Goal: Transaction & Acquisition: Download file/media

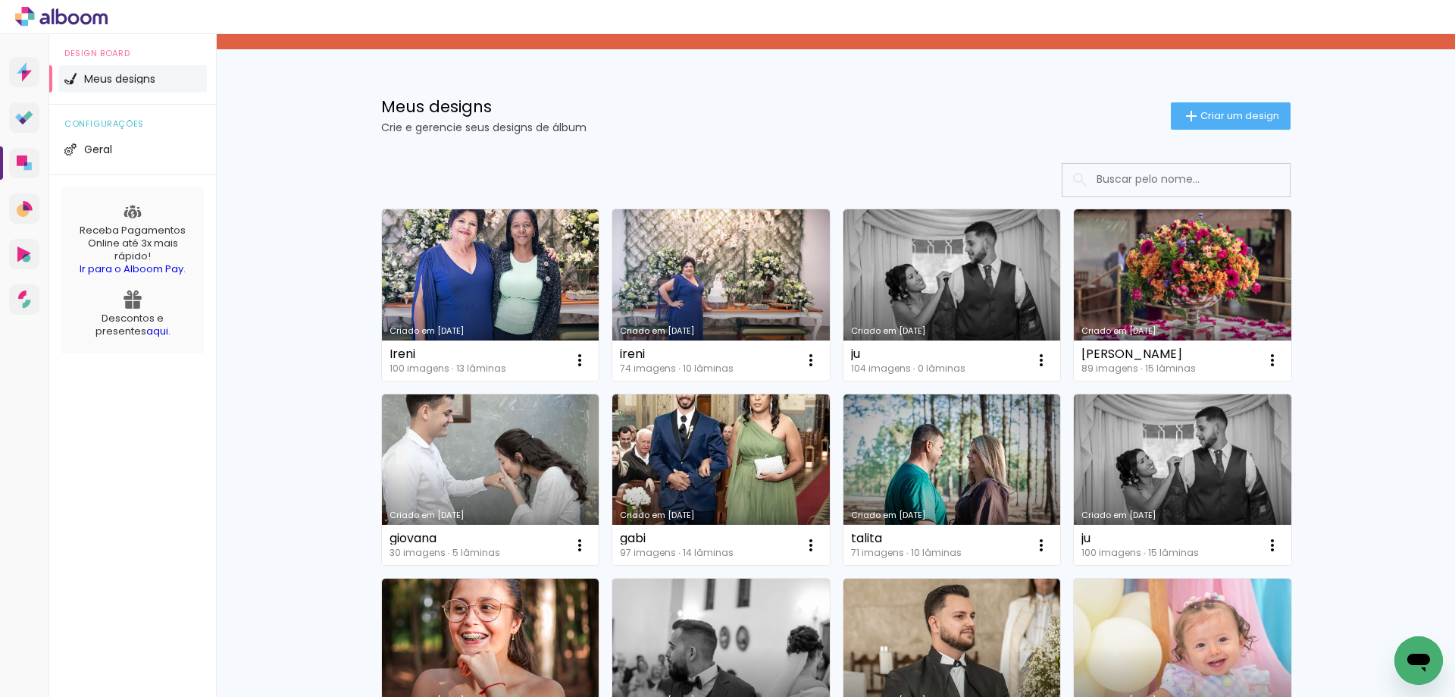
scroll to position [227, 0]
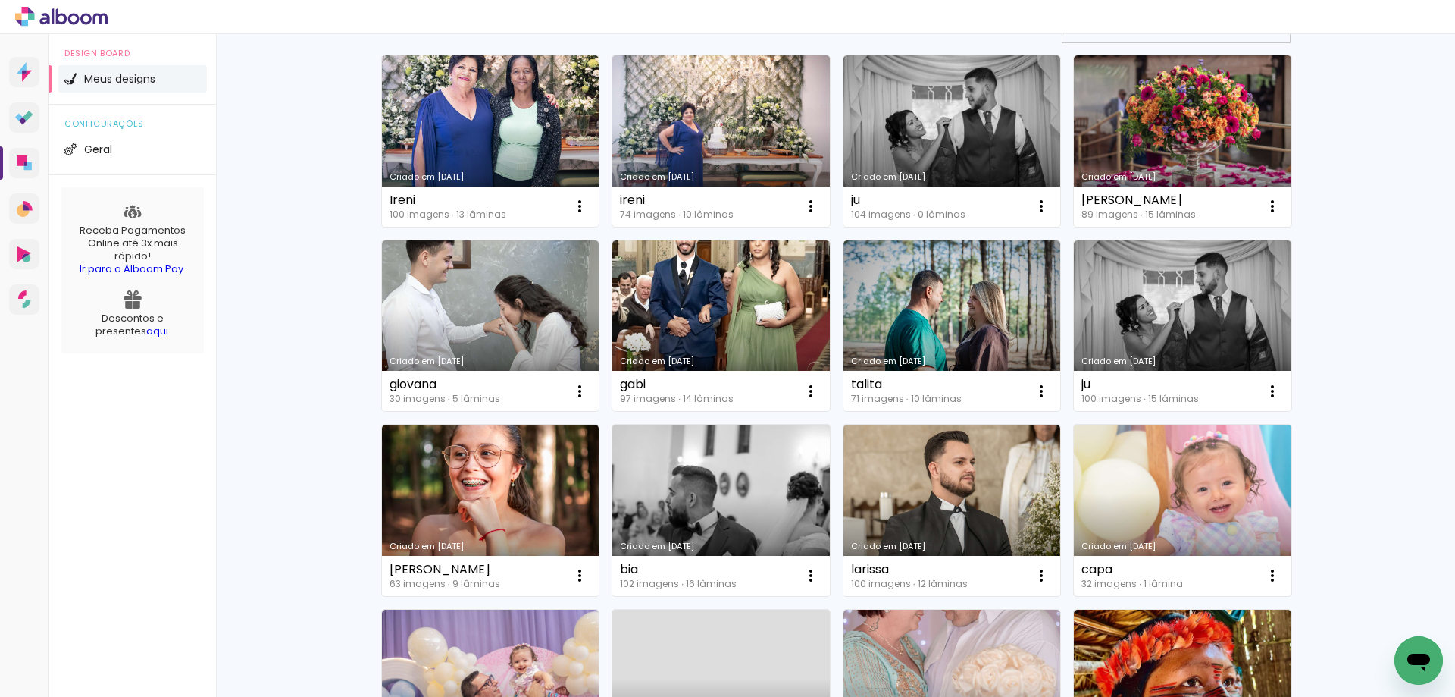
click at [1194, 503] on link "Criado em [DATE]" at bounding box center [1183, 510] width 218 height 171
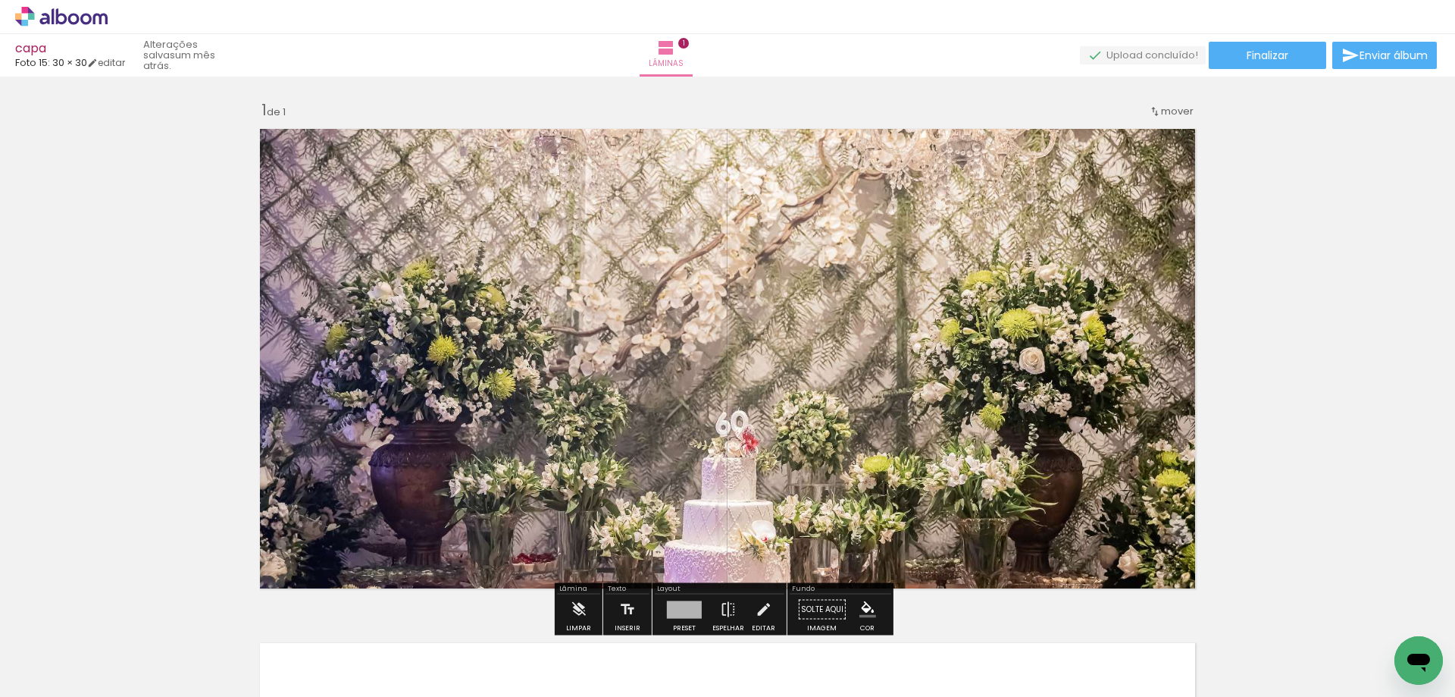
drag, startPoint x: 976, startPoint y: 396, endPoint x: 976, endPoint y: 351, distance: 45.5
click at [976, 351] on quentale-layouter at bounding box center [728, 359] width 952 height 476
click at [1302, 57] on paper-button "Finalizar" at bounding box center [1267, 55] width 117 height 27
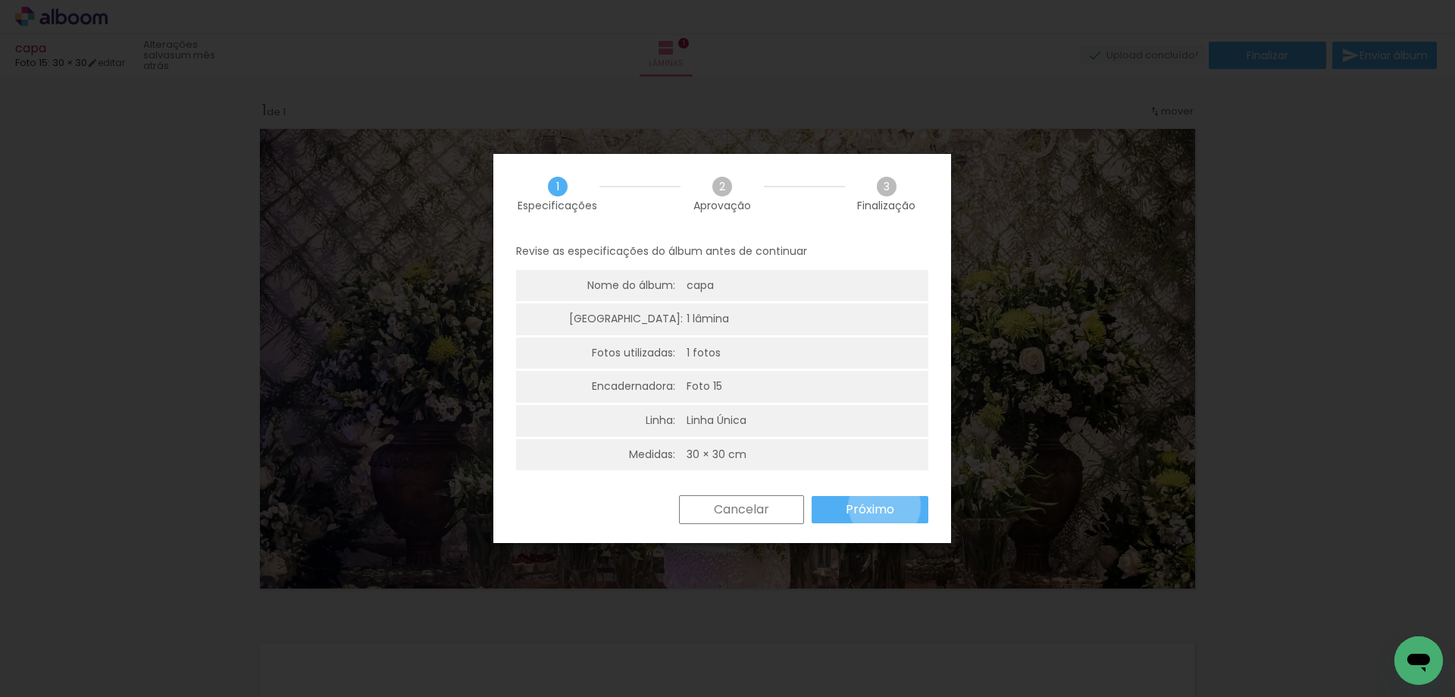
click at [0, 0] on slot "Próximo" at bounding box center [0, 0] width 0 height 0
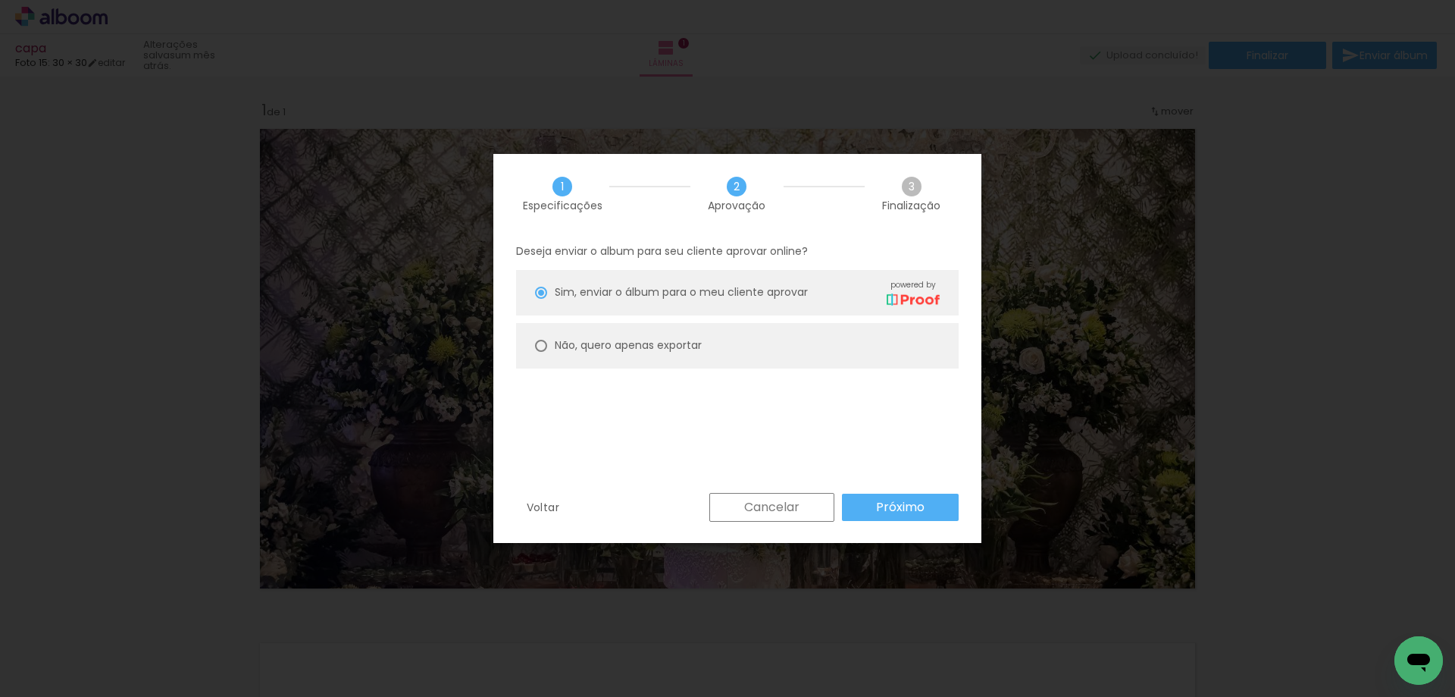
click at [542, 345] on div at bounding box center [541, 346] width 12 height 12
type paper-radio-button "on"
click at [0, 0] on slot "Próximo" at bounding box center [0, 0] width 0 height 0
type input "Alta, 300 DPI"
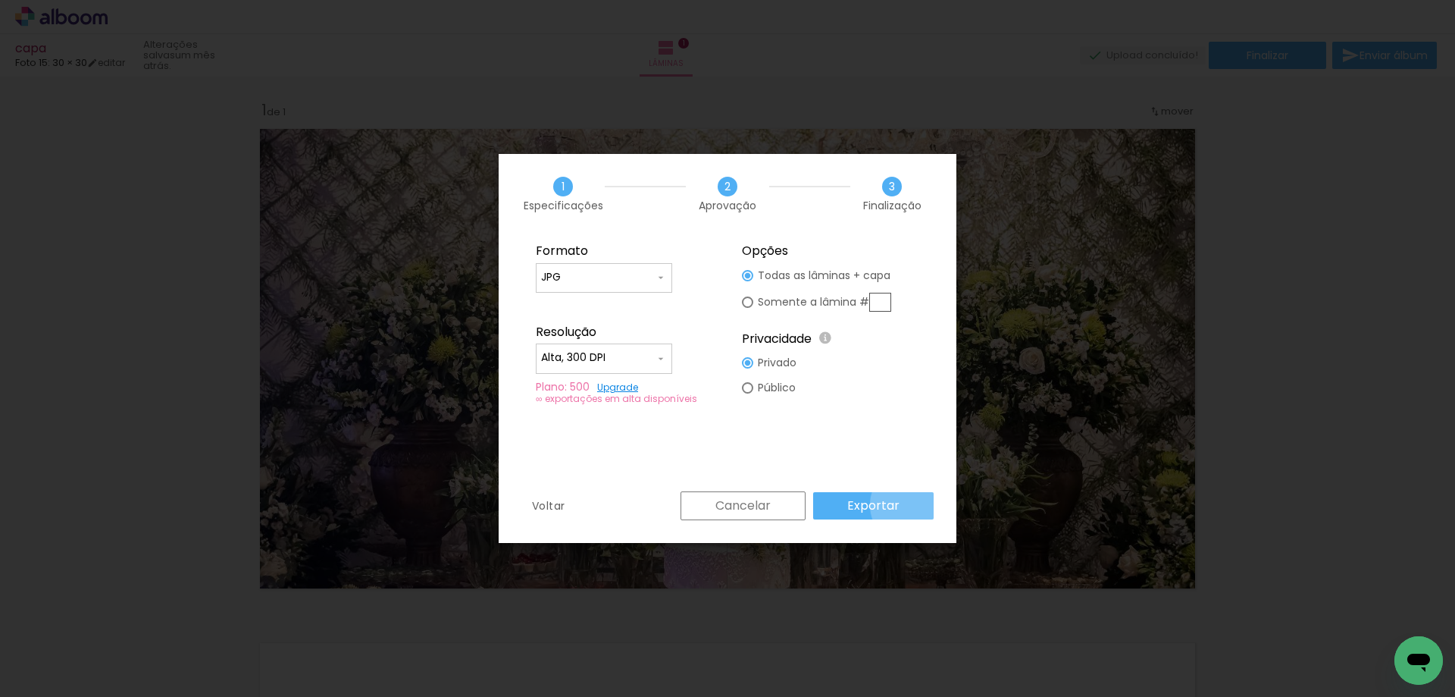
click at [913, 505] on paper-button "Exportar" at bounding box center [873, 505] width 121 height 27
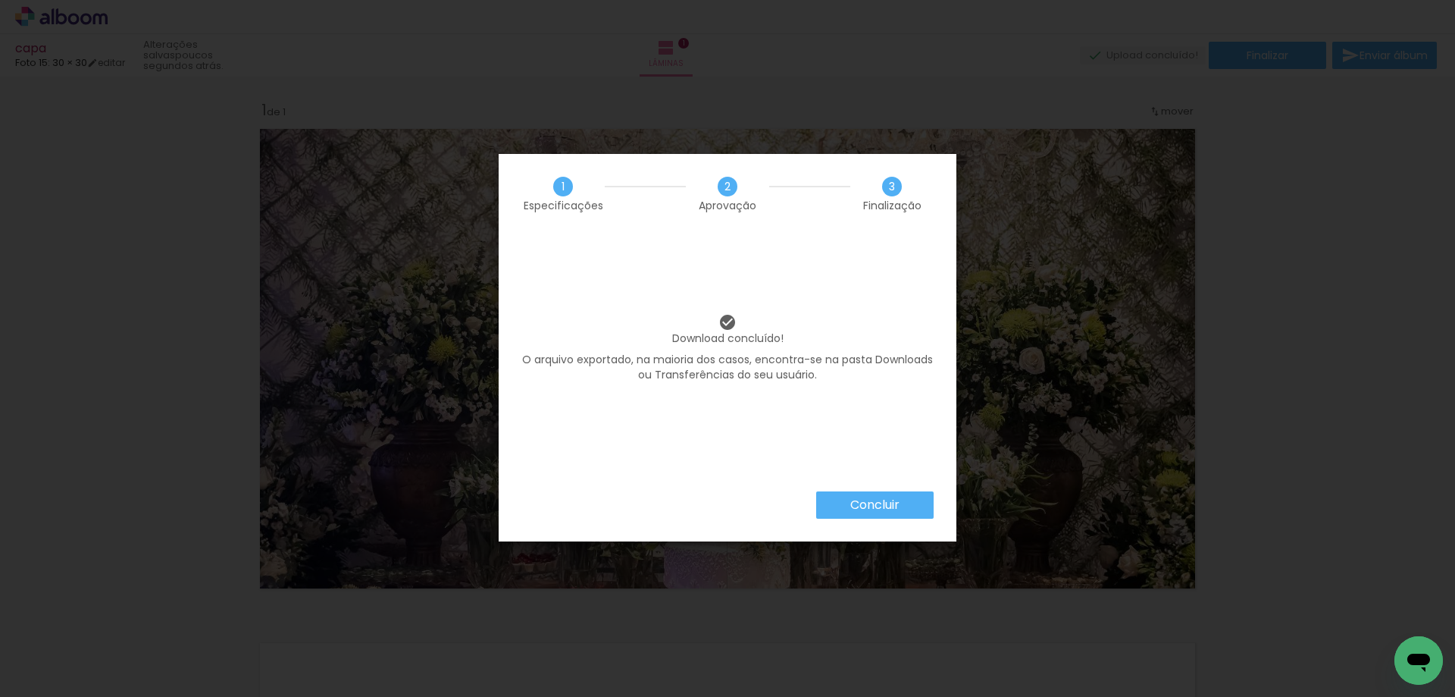
click at [0, 0] on slot "Concluir" at bounding box center [0, 0] width 0 height 0
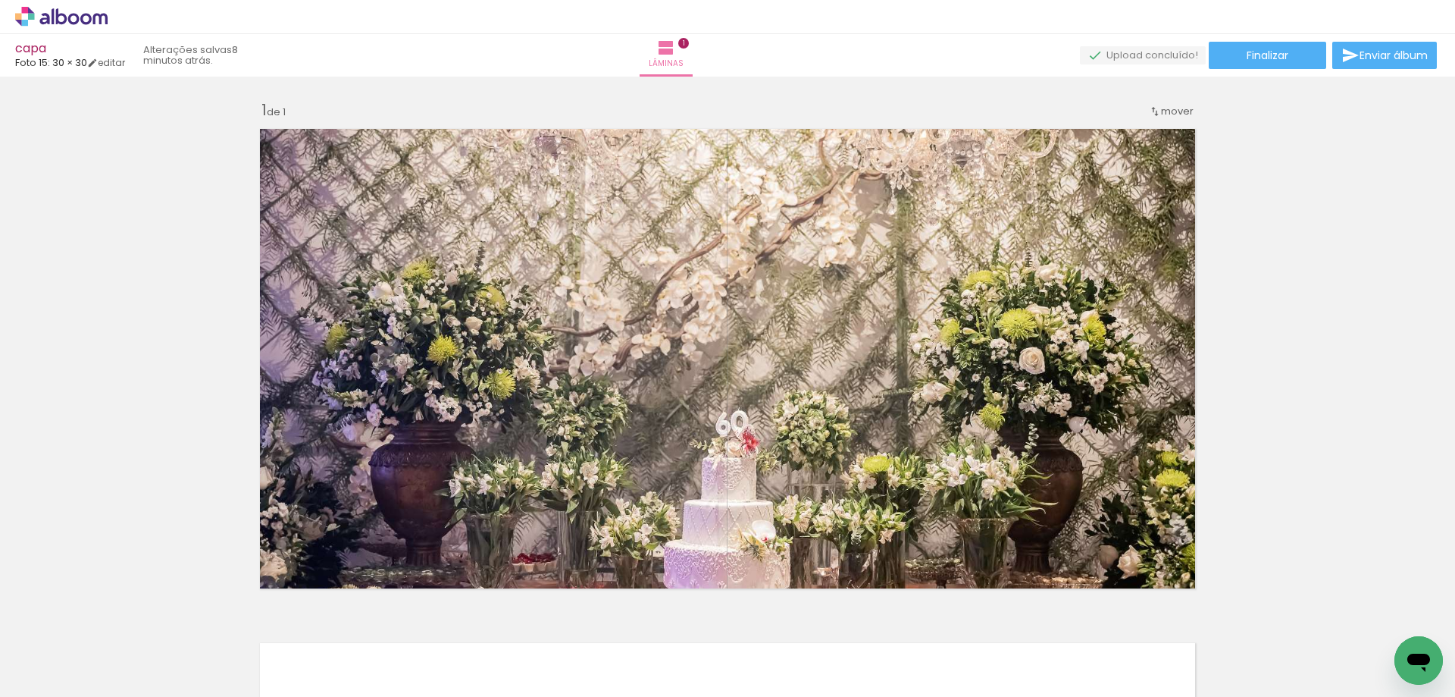
click at [522, 92] on div "Inserir lâmina 1 de 1" at bounding box center [727, 596] width 1455 height 1029
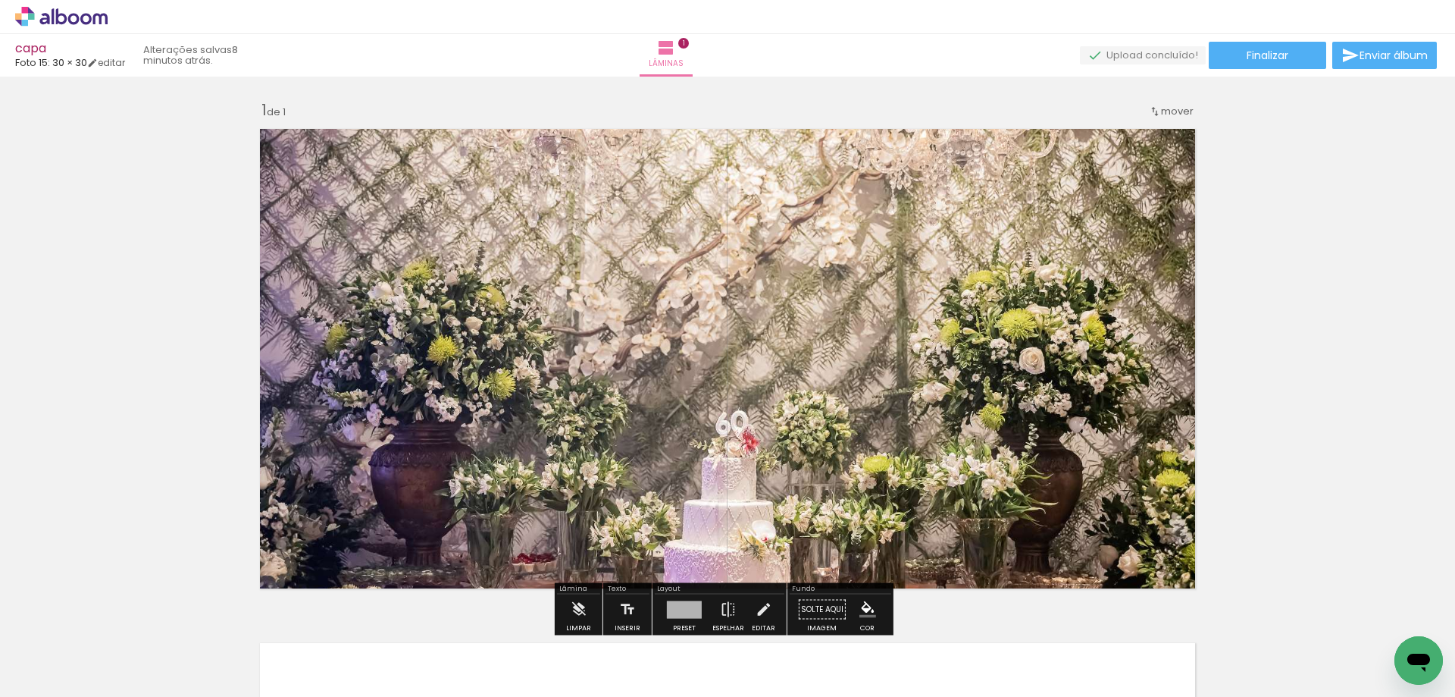
click at [78, 20] on icon at bounding box center [73, 18] width 11 height 11
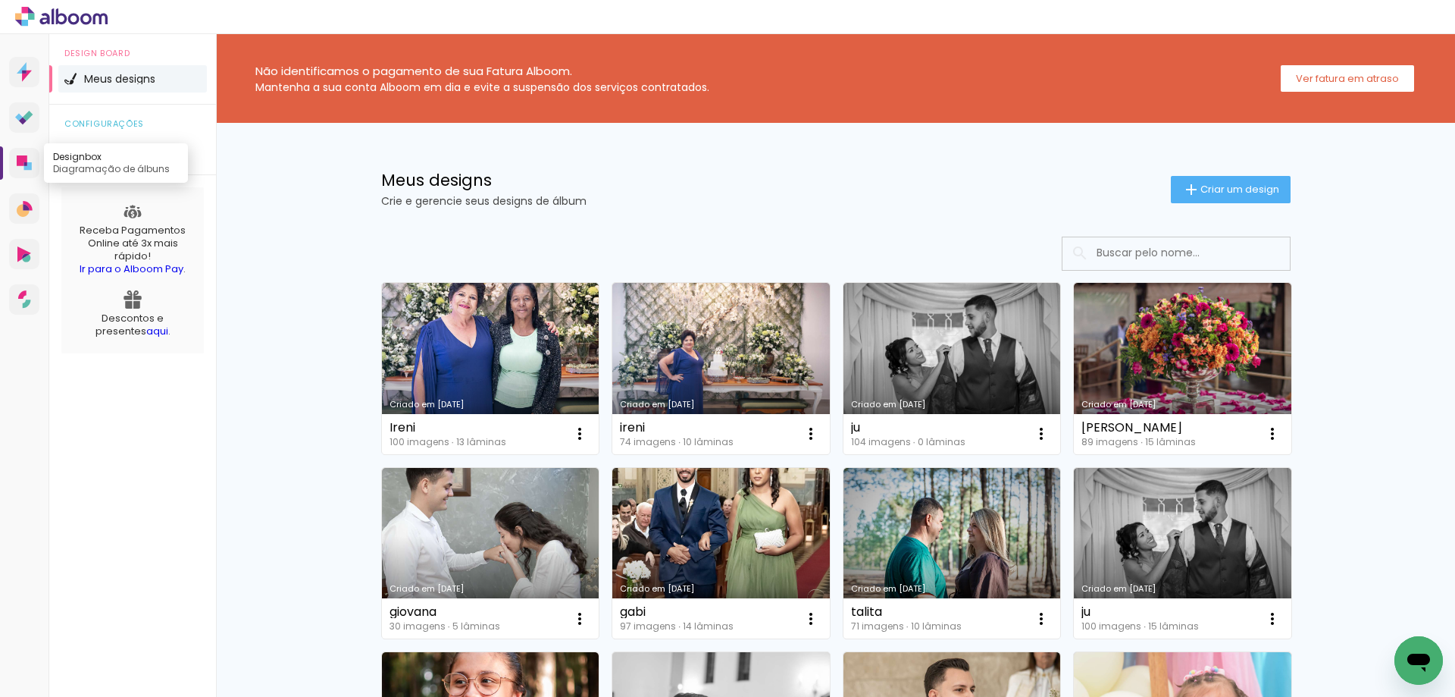
click at [30, 164] on icon at bounding box center [28, 166] width 8 height 8
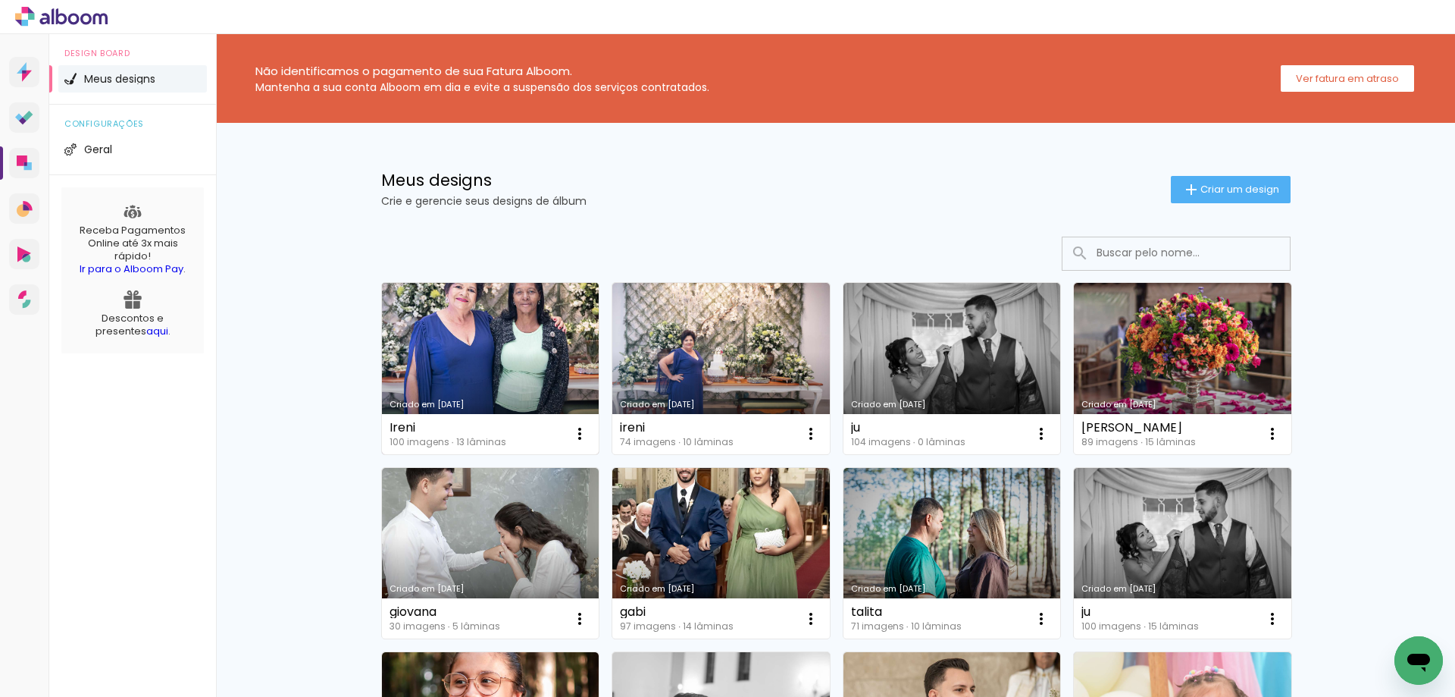
click at [515, 371] on link "Criado em [DATE]" at bounding box center [491, 368] width 218 height 171
